Goal: Information Seeking & Learning: Learn about a topic

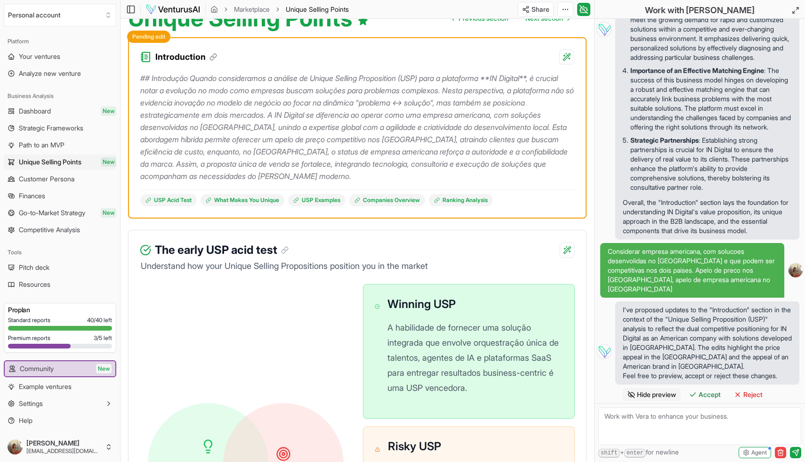
scroll to position [110, 0]
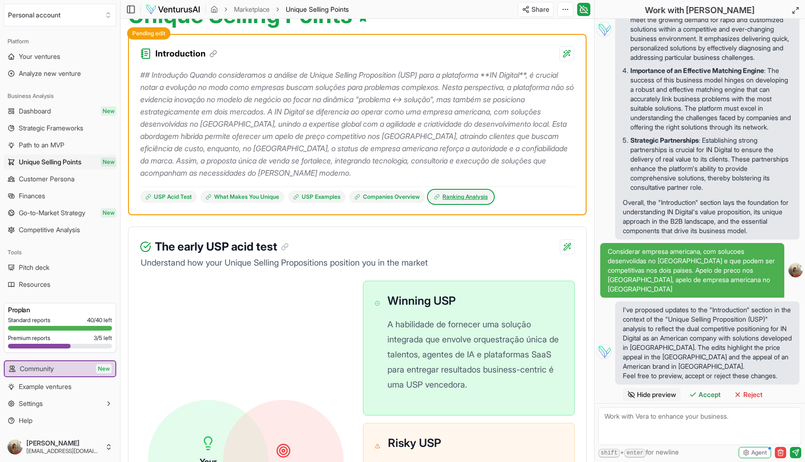
click at [455, 196] on link "Ranking Analysis" at bounding box center [461, 197] width 64 height 12
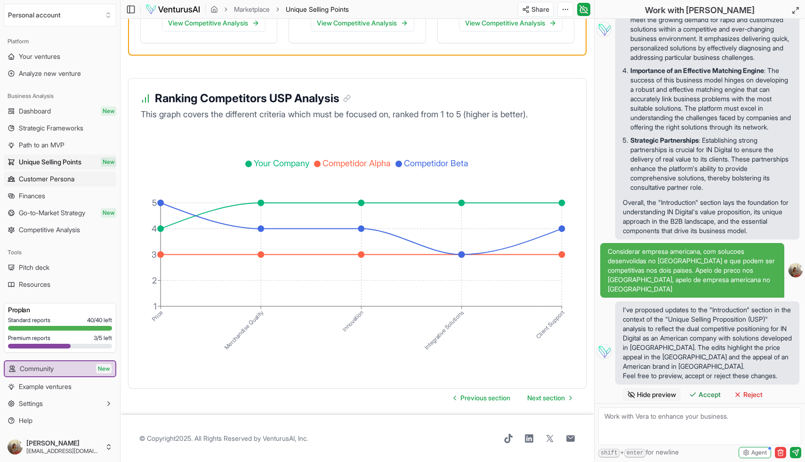
click at [54, 176] on span "Customer Persona" at bounding box center [47, 178] width 56 height 9
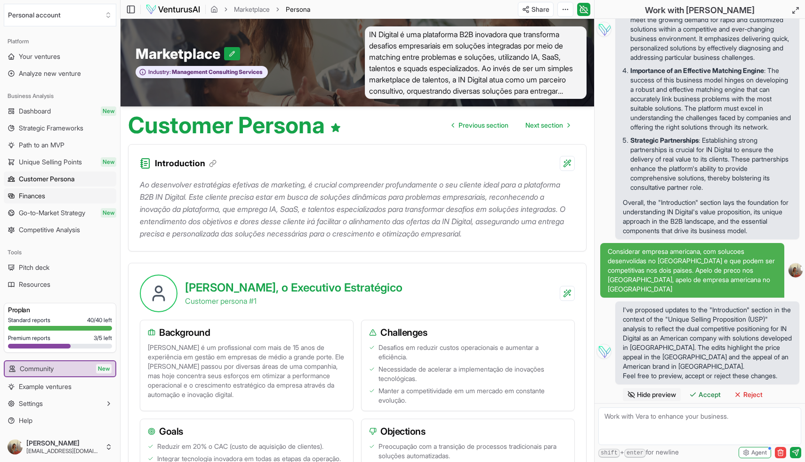
click at [40, 195] on span "Finances" at bounding box center [32, 195] width 26 height 9
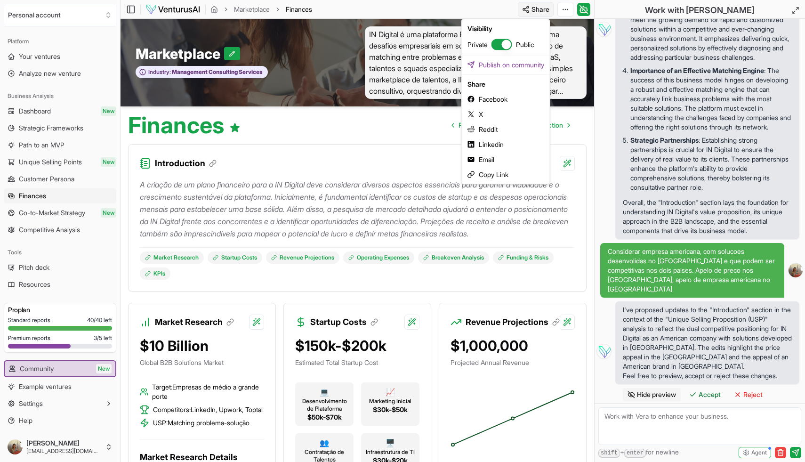
click at [537, 7] on html "We value your privacy We use cookies to enhance your browsing experience, serve…" at bounding box center [402, 231] width 805 height 462
click at [494, 175] on div "Copy Link" at bounding box center [506, 174] width 84 height 15
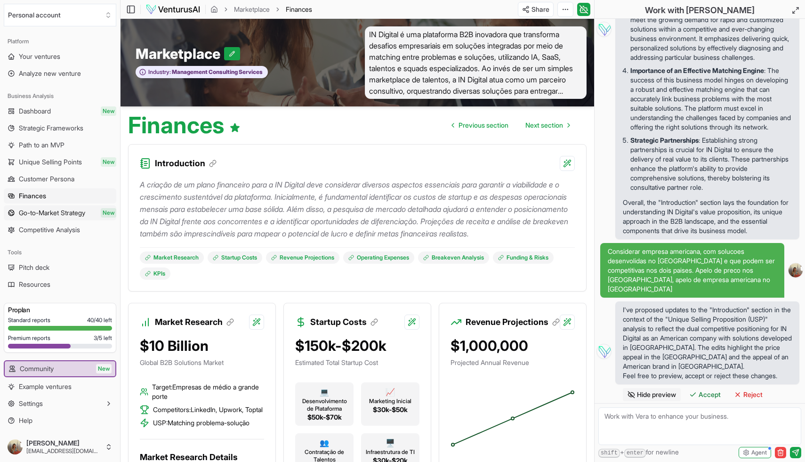
click at [77, 214] on span "Go-to-Market Strategy" at bounding box center [52, 212] width 66 height 9
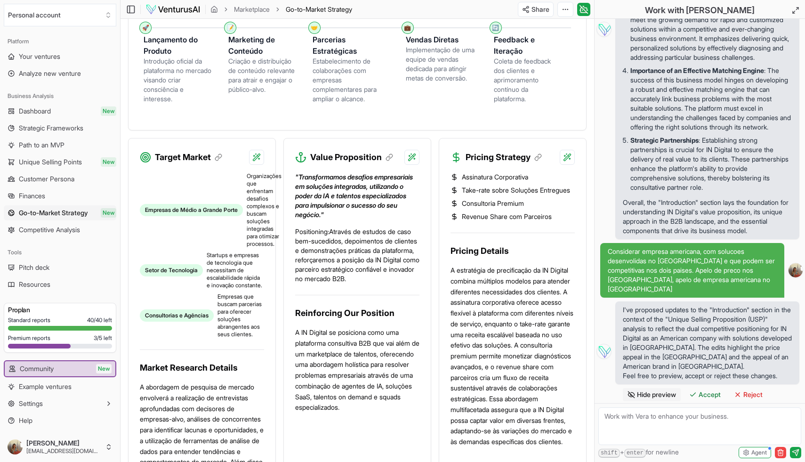
scroll to position [331, 0]
drag, startPoint x: 374, startPoint y: 212, endPoint x: 310, endPoint y: 188, distance: 68.1
click at [310, 188] on p ""Transformamos desafios empresariais em soluções integradas, utilizando o poder…" at bounding box center [357, 194] width 124 height 47
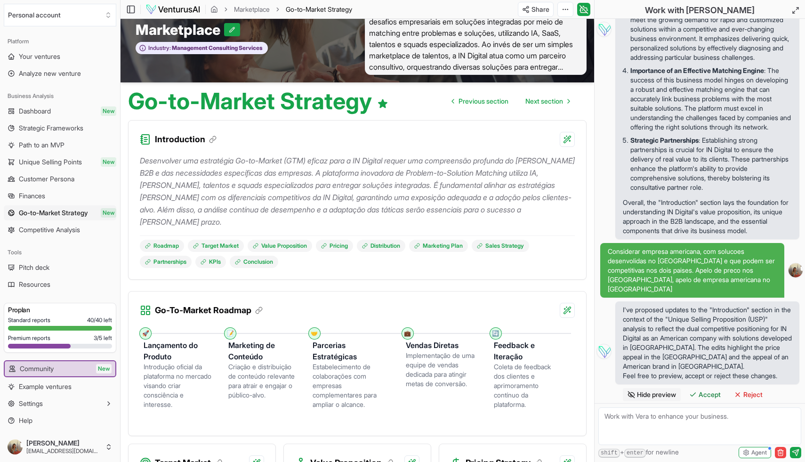
scroll to position [0, 0]
